Goal: Task Accomplishment & Management: Use online tool/utility

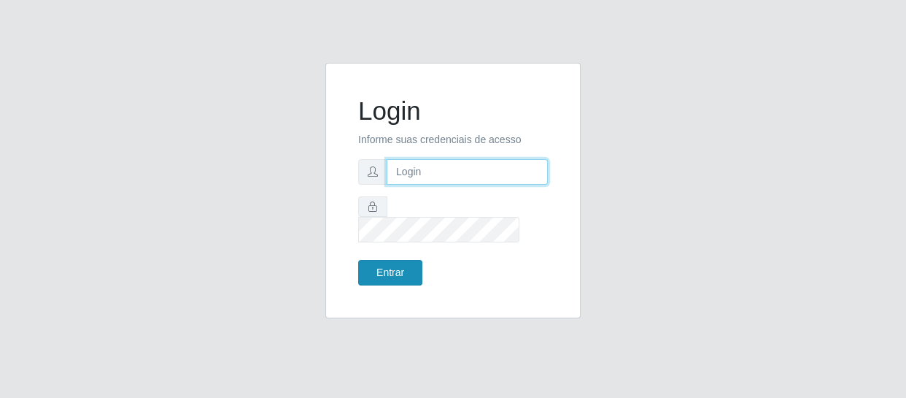
type input "[EMAIL_ADDRESS][DOMAIN_NAME]"
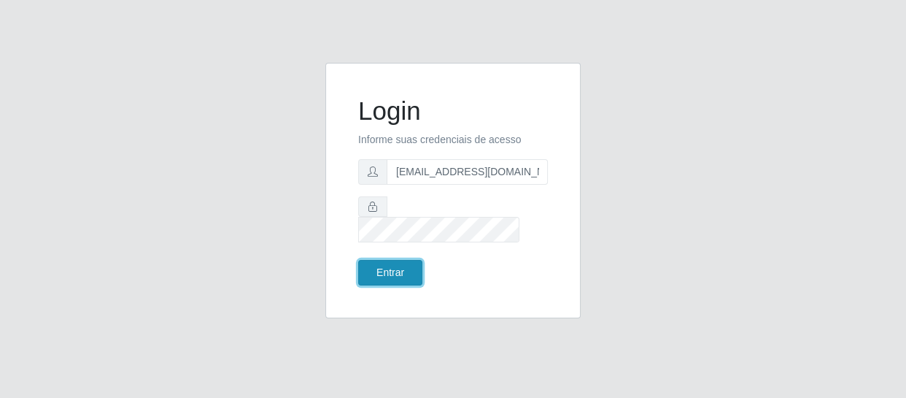
click at [380, 270] on button "Entrar" at bounding box center [390, 273] width 64 height 26
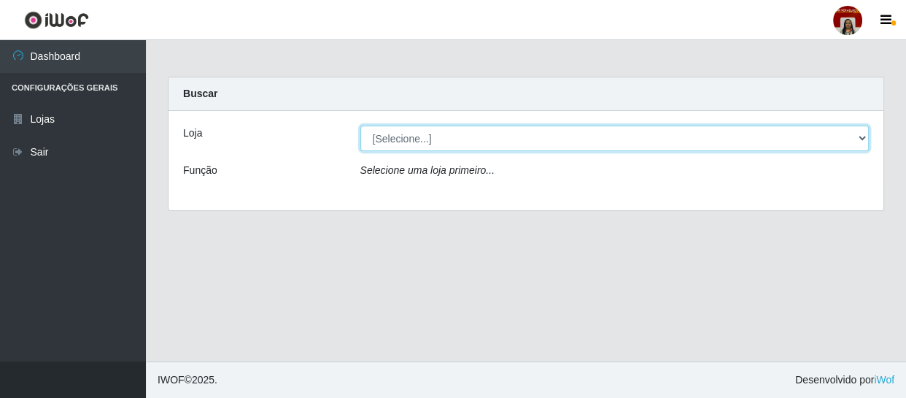
click at [861, 134] on select "[Selecione...] Mar Vermelho - Loja 04" at bounding box center [615, 139] width 509 height 26
select select "251"
click at [361, 126] on select "[Selecione...] Mar Vermelho - Loja 04" at bounding box center [615, 139] width 509 height 26
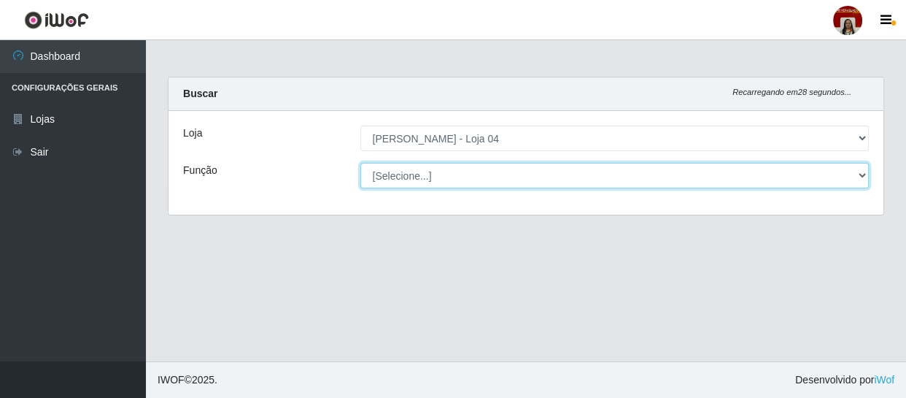
click at [863, 174] on select "[Selecione...] ASG ASG + ASG ++ Auxiliar de Depósito Auxiliar de Depósito + Aux…" at bounding box center [615, 176] width 509 height 26
select select "22"
click at [361, 163] on select "[Selecione...] ASG ASG + ASG ++ Auxiliar de Depósito Auxiliar de Depósito + Aux…" at bounding box center [615, 176] width 509 height 26
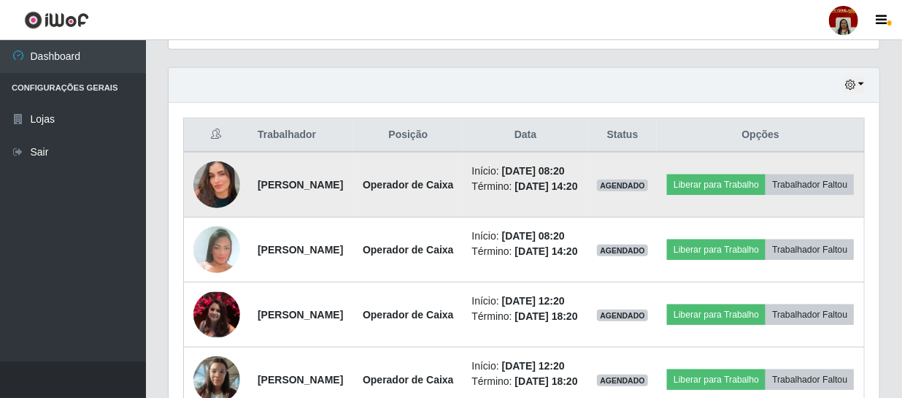
scroll to position [464, 0]
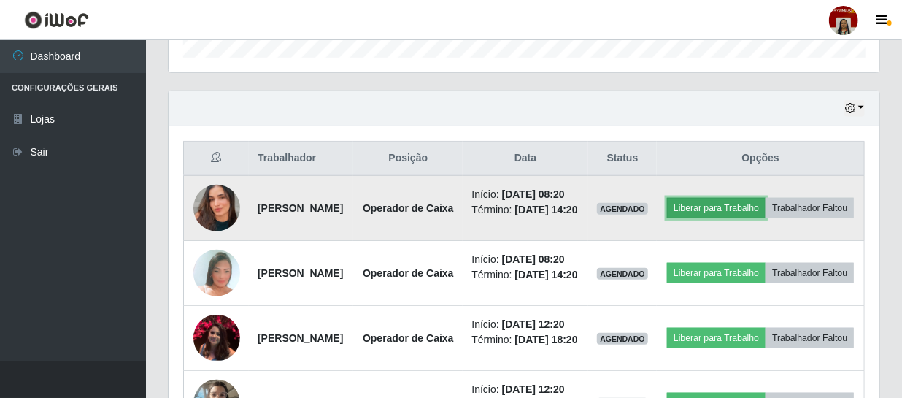
click at [753, 204] on button "Liberar para Trabalho" at bounding box center [716, 208] width 99 height 20
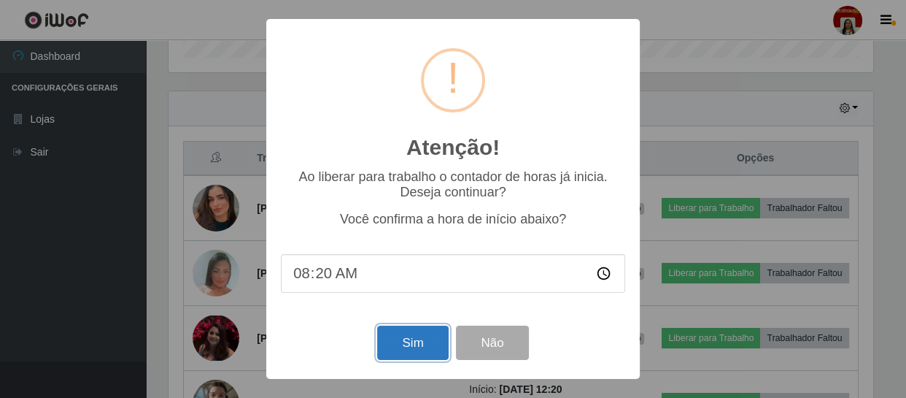
click at [418, 355] on button "Sim" at bounding box center [412, 343] width 71 height 34
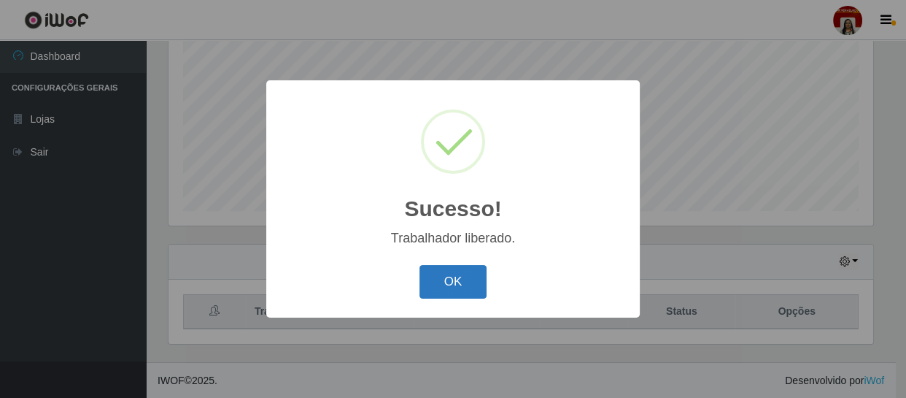
click at [462, 287] on button "OK" at bounding box center [454, 282] width 68 height 34
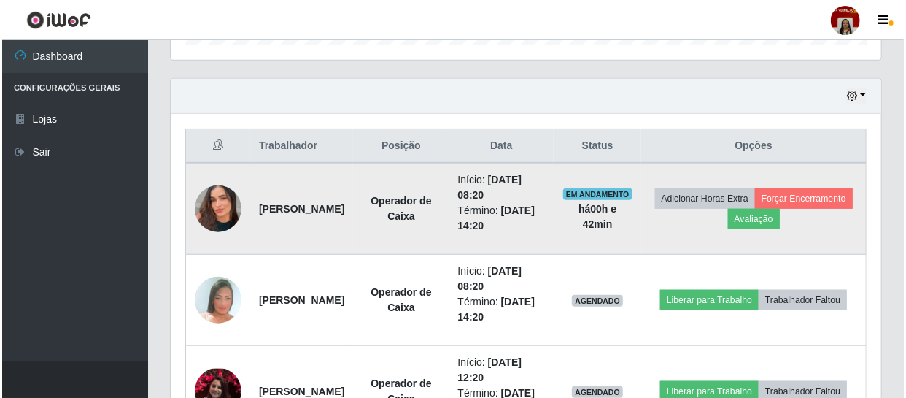
scroll to position [510, 0]
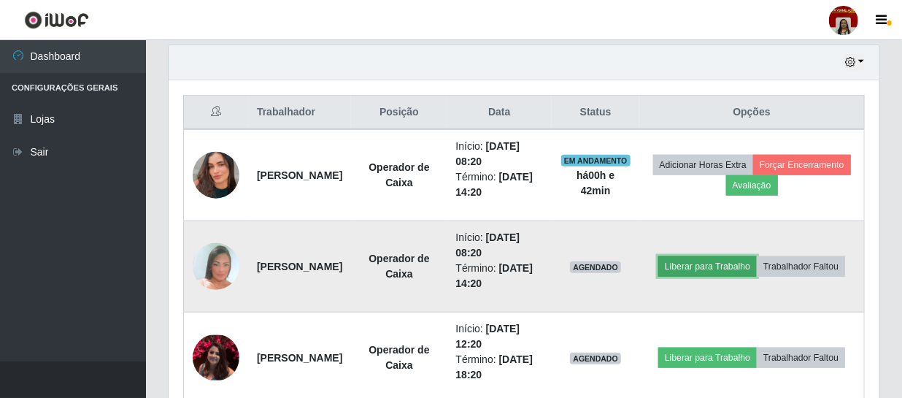
click at [757, 256] on button "Liberar para Trabalho" at bounding box center [707, 266] width 99 height 20
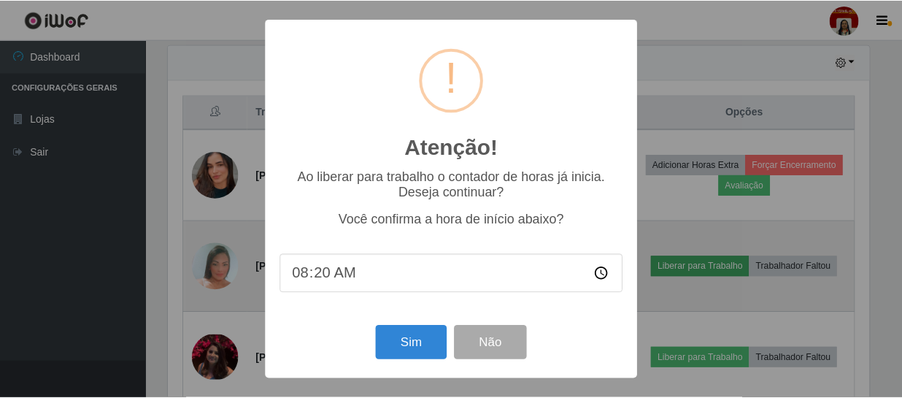
scroll to position [303, 704]
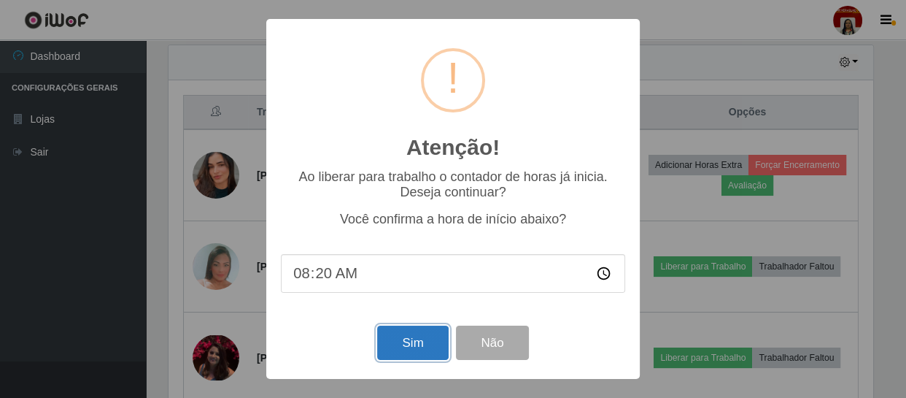
click at [414, 343] on button "Sim" at bounding box center [412, 343] width 71 height 34
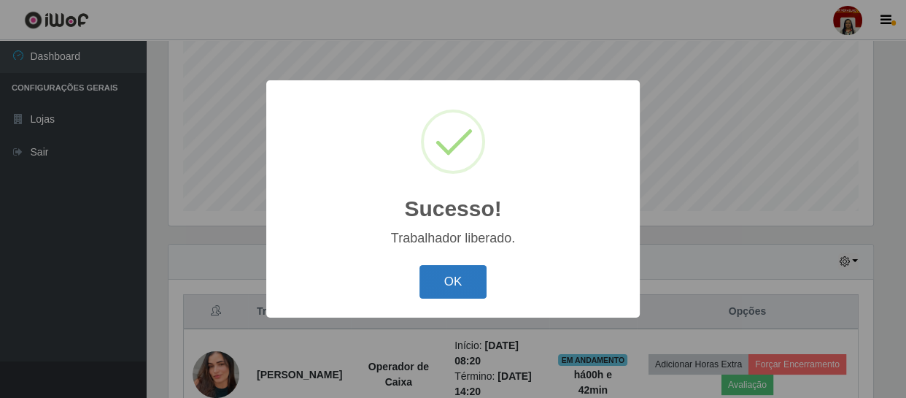
click at [449, 282] on button "OK" at bounding box center [454, 282] width 68 height 34
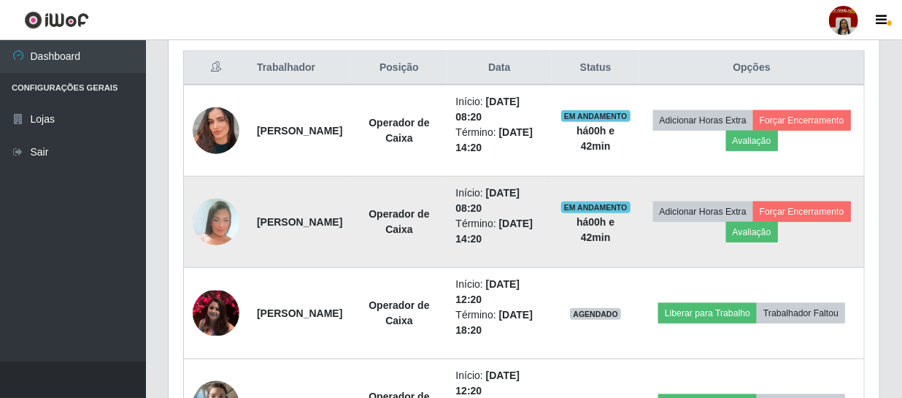
scroll to position [642, 0]
